Goal: Download file/media

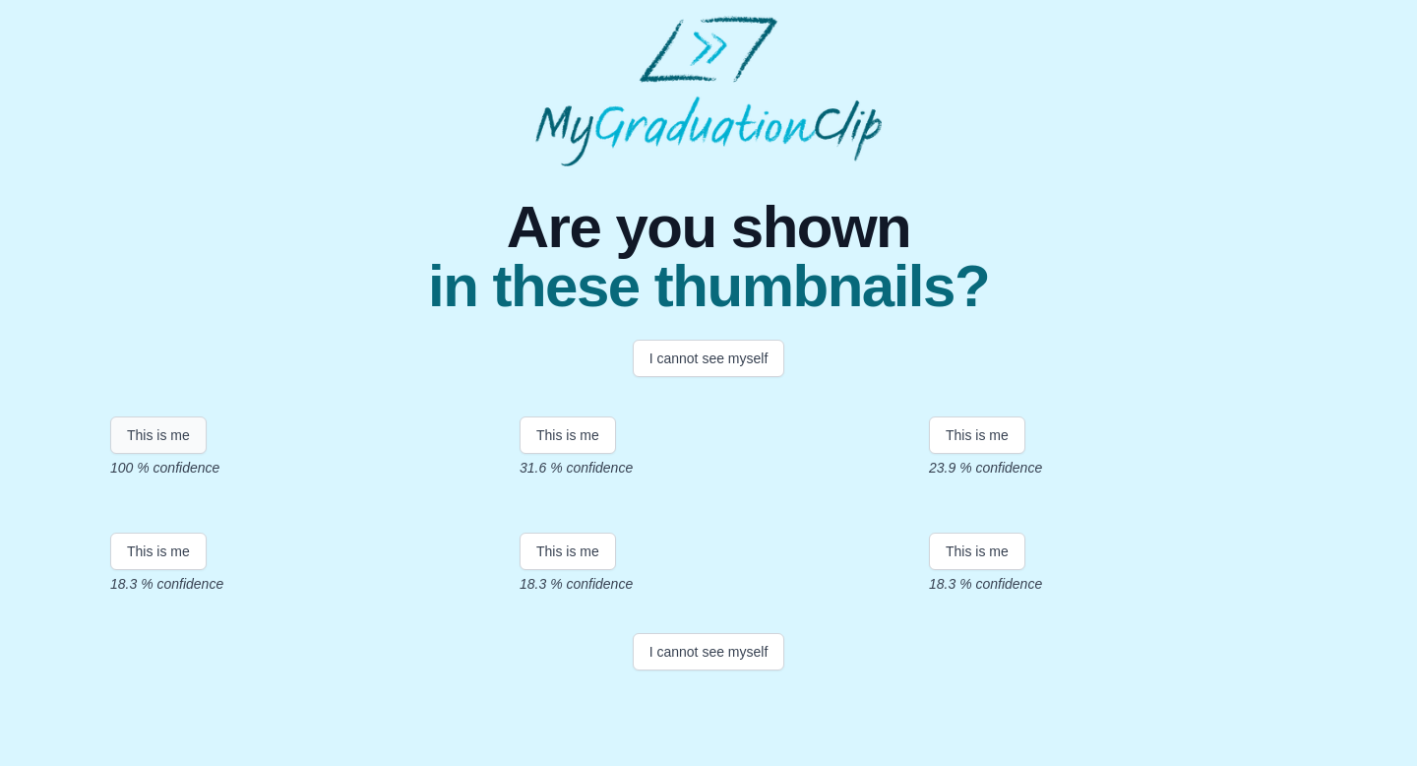
scroll to position [273, 0]
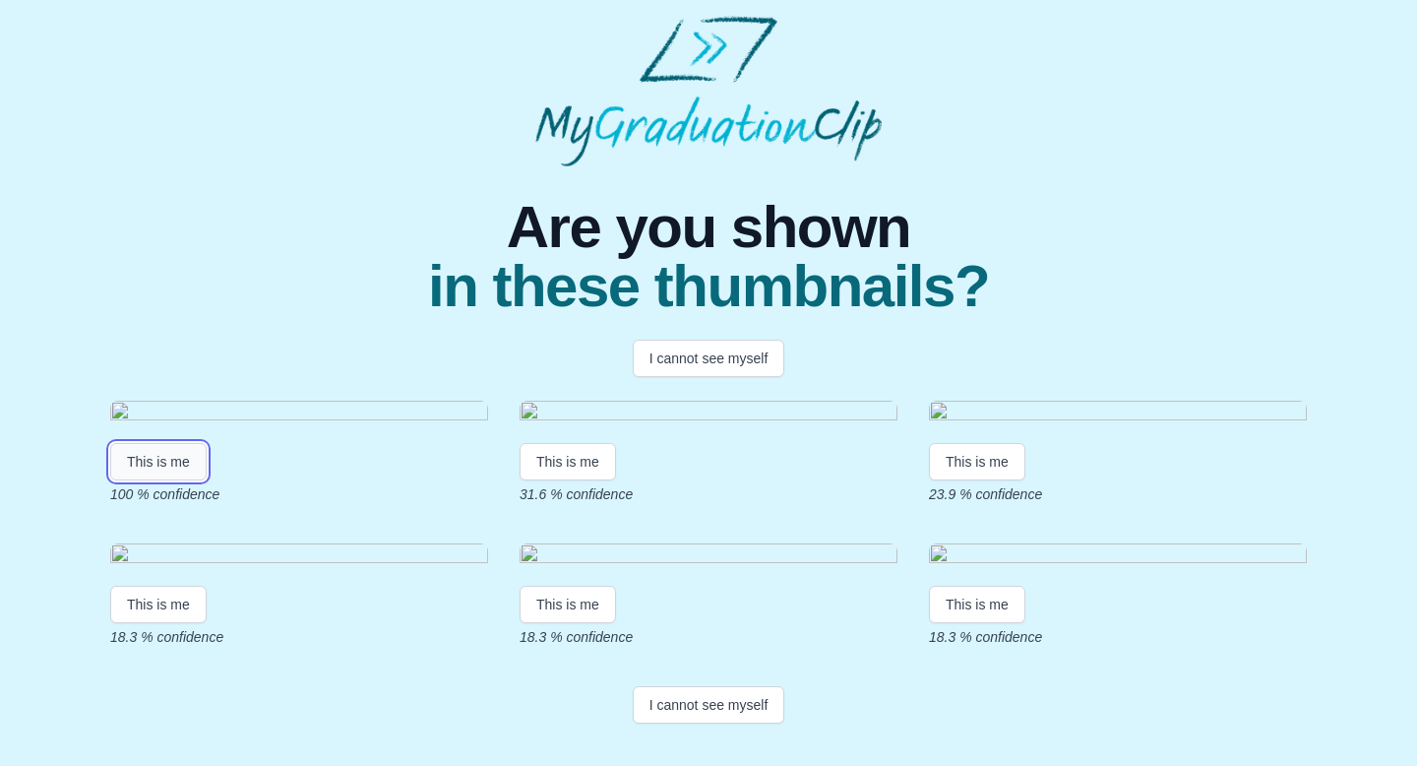
click at [152, 443] on button "This is me" at bounding box center [158, 461] width 96 height 37
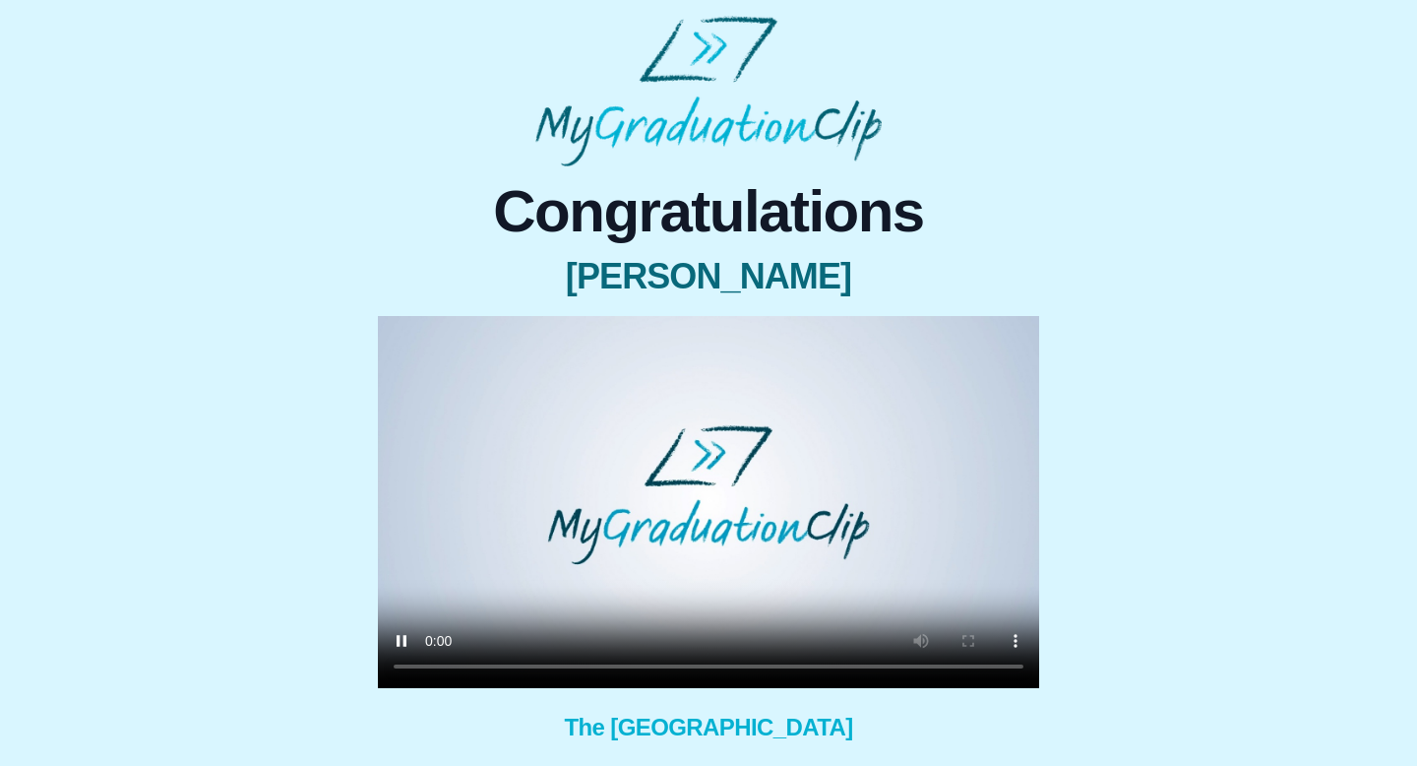
scroll to position [160, 0]
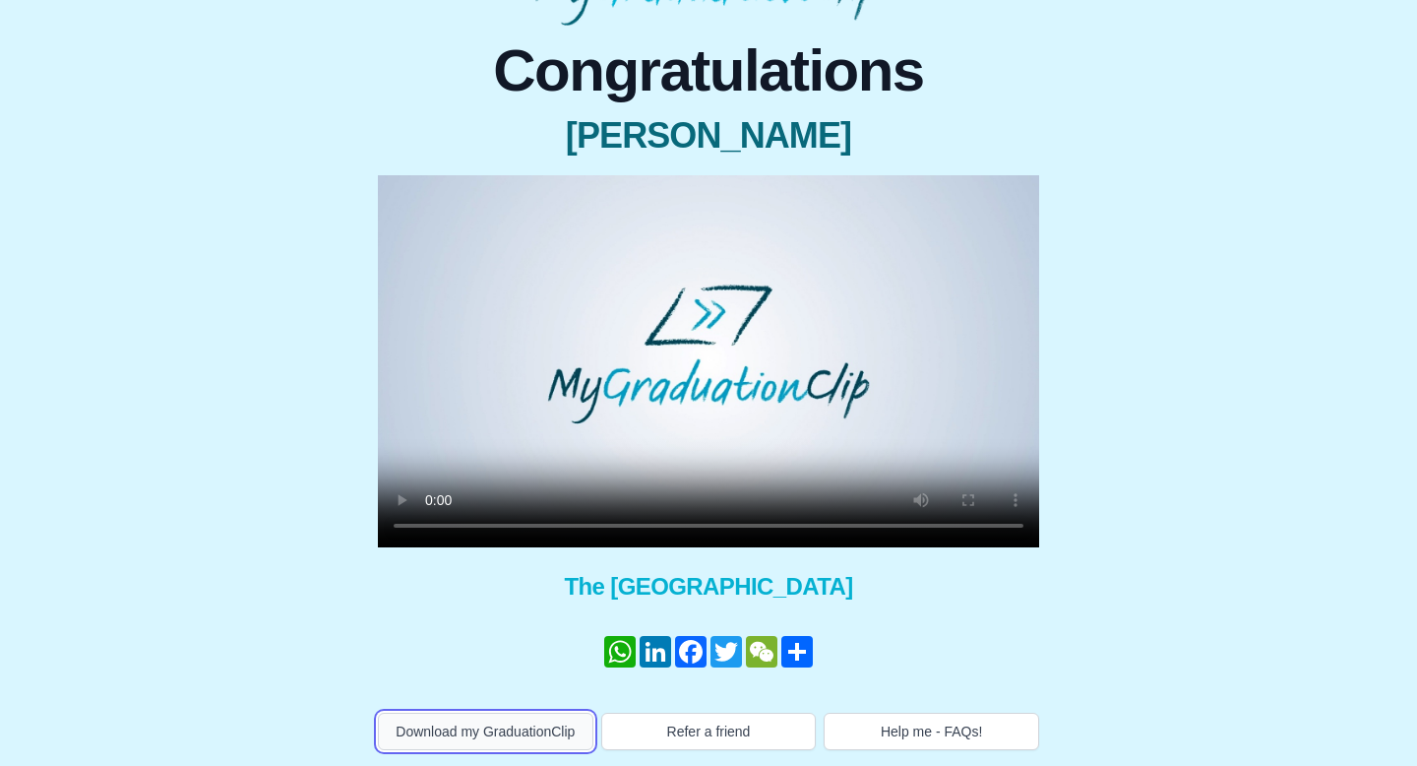
click at [499, 714] on button "Download my GraduationClip" at bounding box center [486, 731] width 216 height 37
click at [1079, 236] on div "Congratulations Amy Phillips × Share your GraduationClip now! WhatsApp LinkedIn…" at bounding box center [709, 388] width 1386 height 724
click at [1108, 153] on div "Congratulations Amy Phillips × Share your GraduationClip now! WhatsApp LinkedIn…" at bounding box center [709, 388] width 1386 height 724
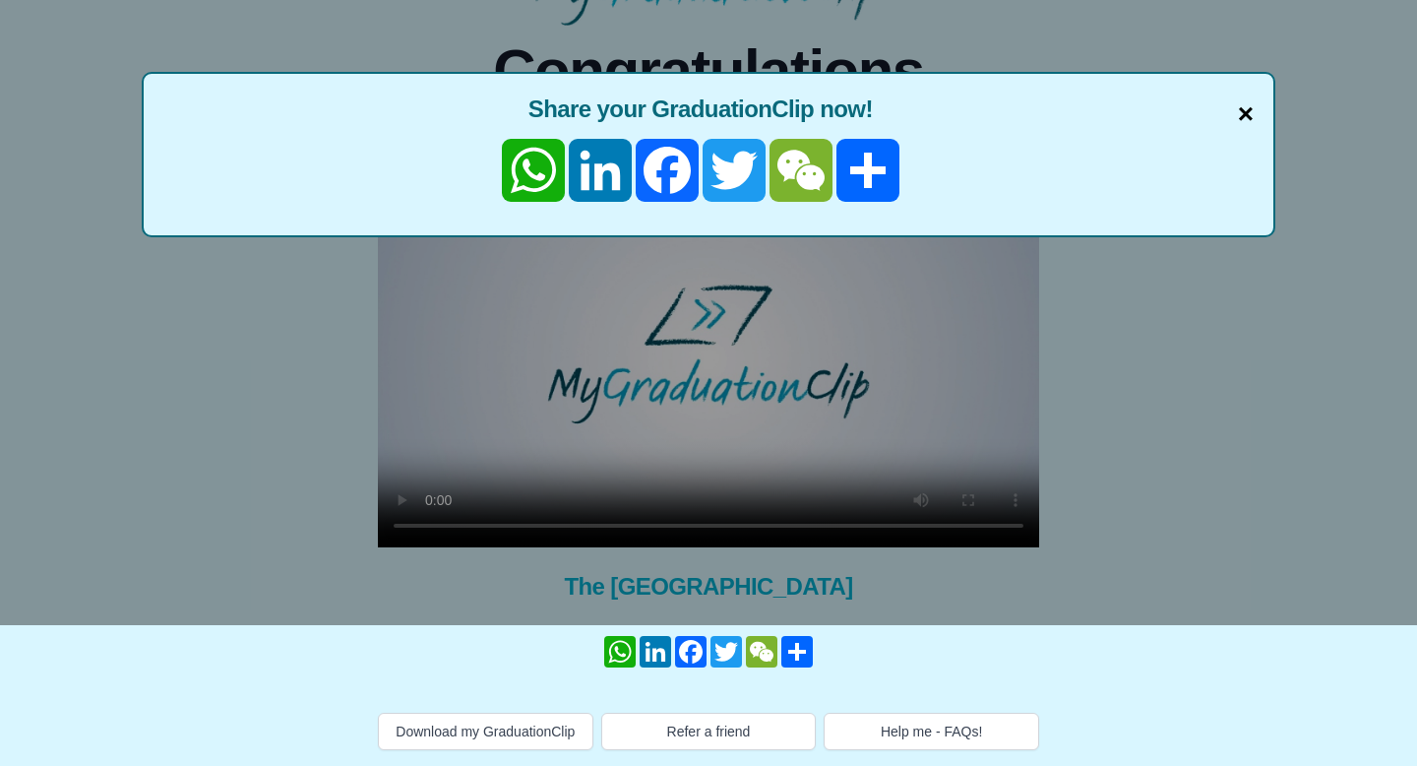
click at [1244, 98] on span "×" at bounding box center [1246, 113] width 16 height 41
